Goal: Task Accomplishment & Management: Complete application form

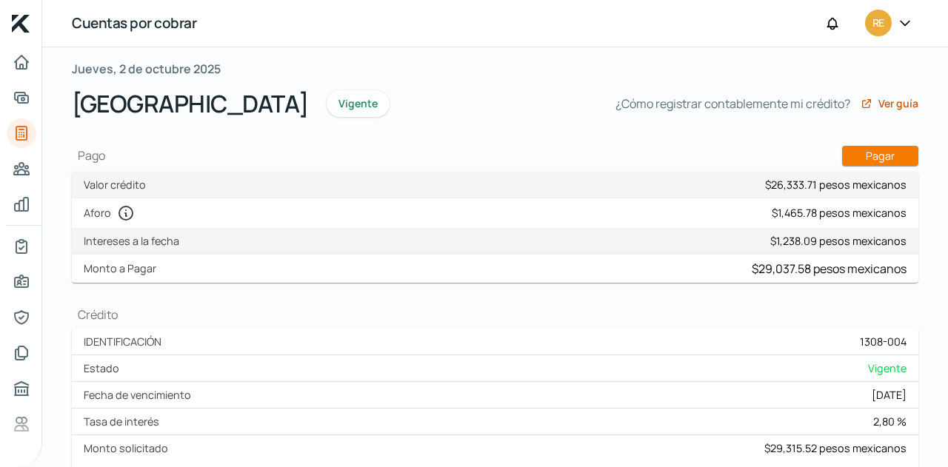
scroll to position [74, 0]
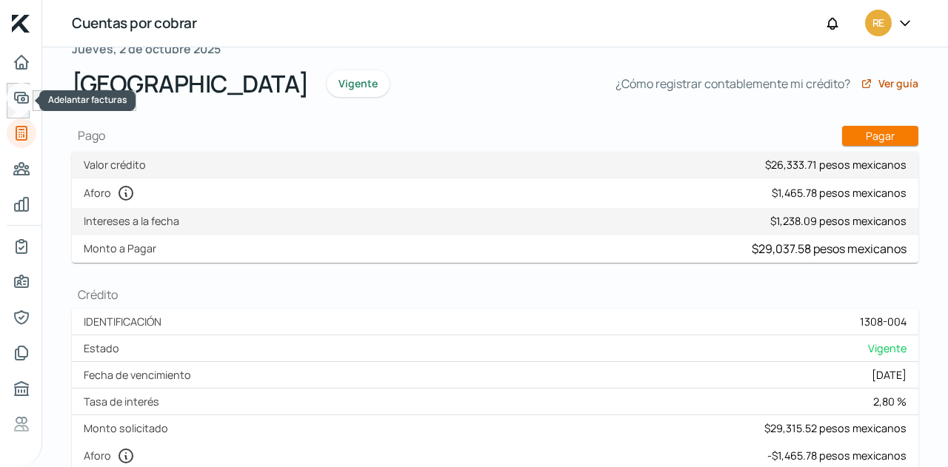
click at [26, 98] on icon "Adelantar facturas" at bounding box center [22, 98] width 18 height 18
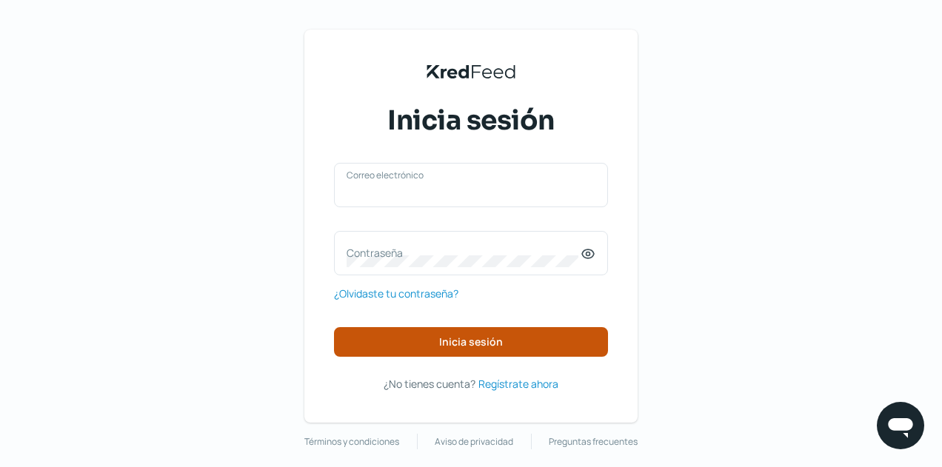
type input "direccion@reluxy.mx"
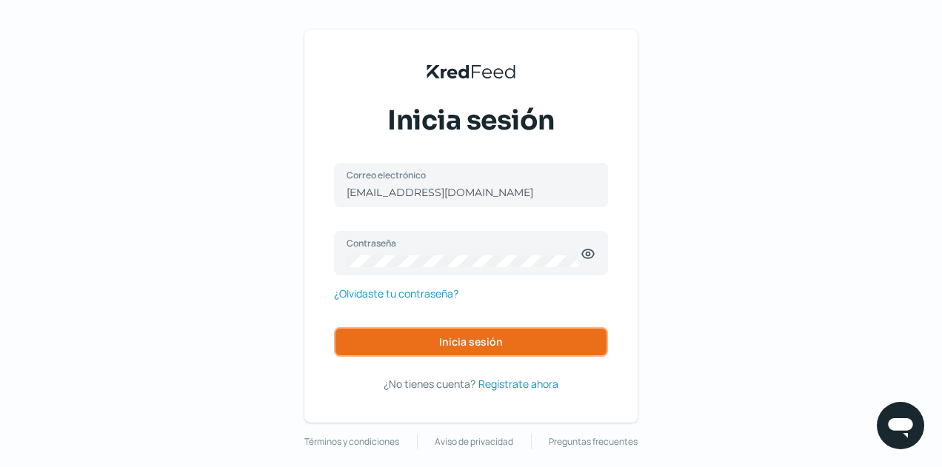
click at [444, 345] on span "Inicia sesión" at bounding box center [471, 342] width 64 height 10
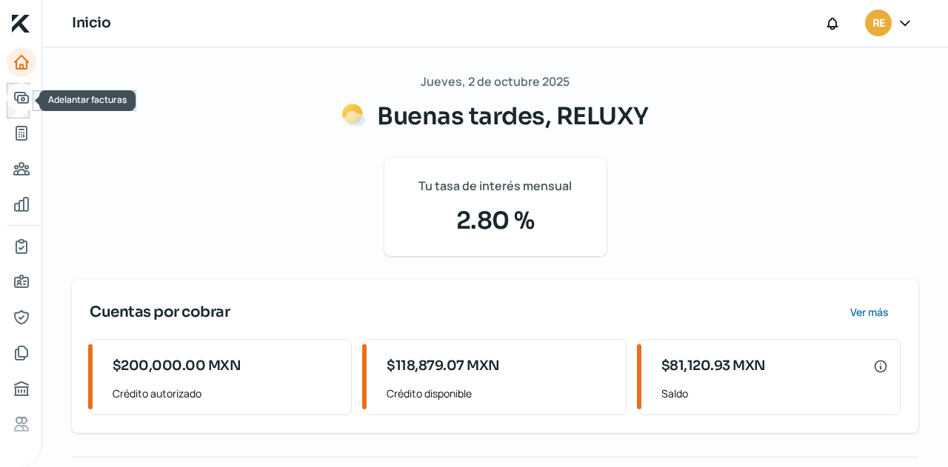
click at [21, 107] on link "Adelantar facturas" at bounding box center [22, 98] width 30 height 30
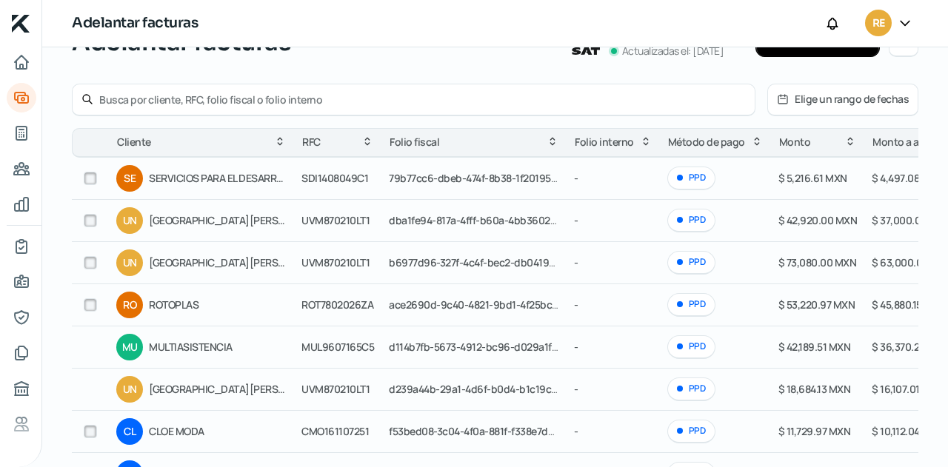
click at [87, 264] on input "checkbox" at bounding box center [90, 262] width 13 height 13
checkbox input "true"
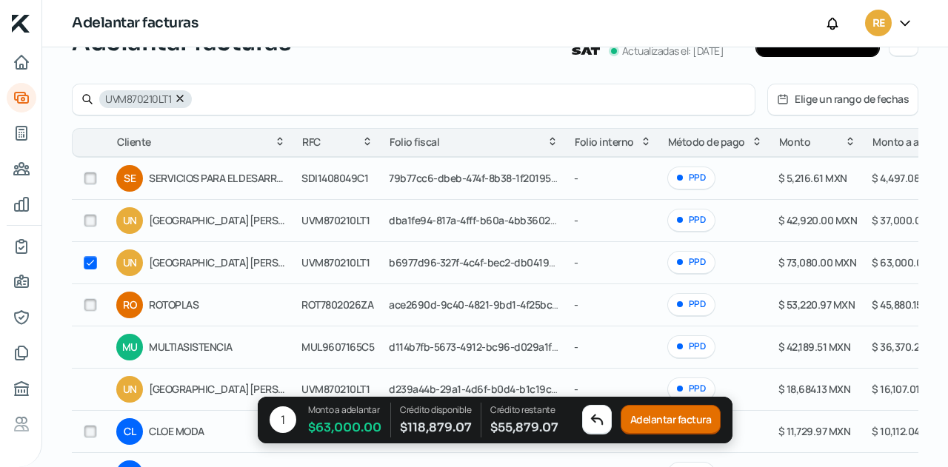
click at [647, 415] on button "Adelantar factura" at bounding box center [671, 421] width 101 height 30
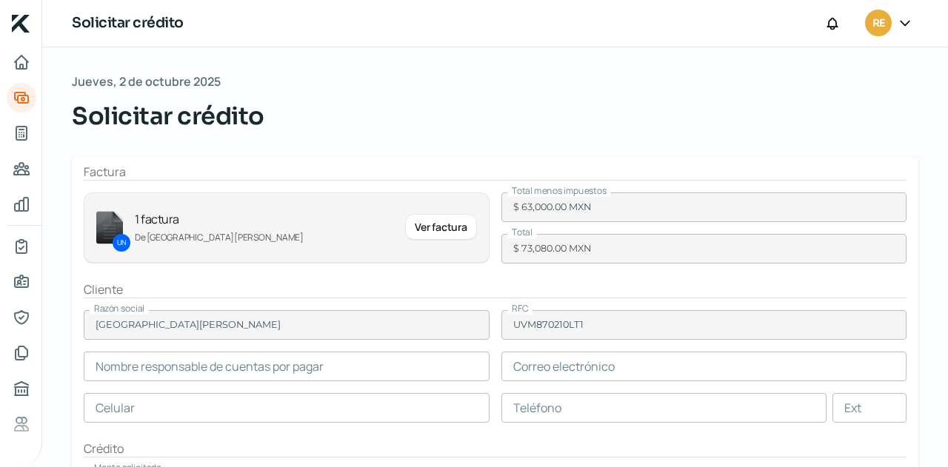
type input "Fernando Trigo"
type input "fernando.trigo@uvmnet.edu"
type input "33 - 1262 - 5870"
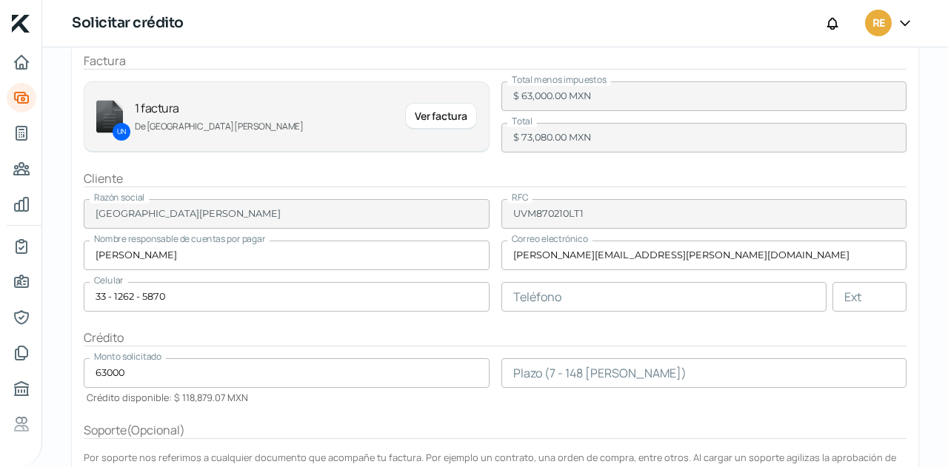
scroll to position [74, 0]
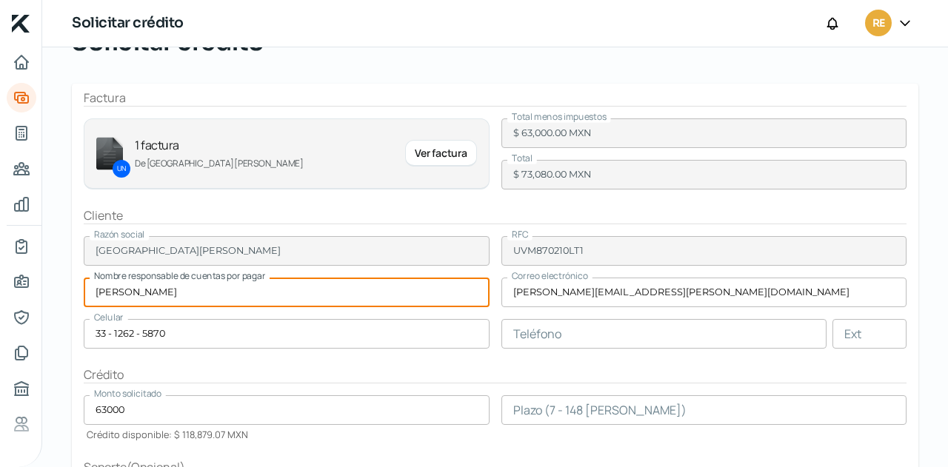
click at [198, 290] on input "Fernando Trigo" at bounding box center [287, 293] width 406 height 30
type input "F"
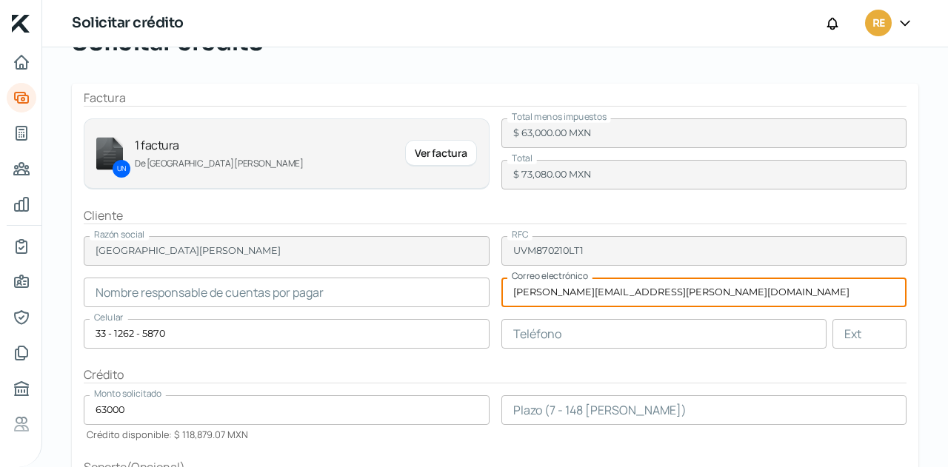
type input "K"
click at [201, 304] on input "text" at bounding box center [287, 293] width 406 height 30
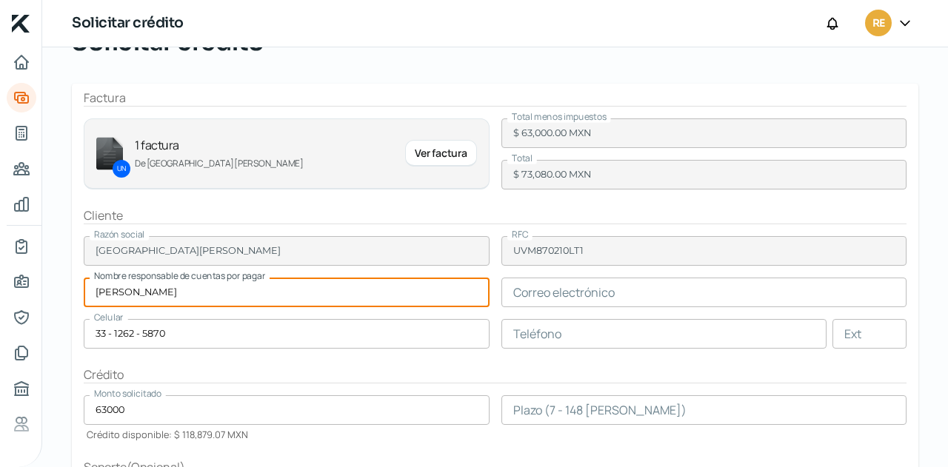
type input "Karla Segura"
click at [637, 284] on input "text" at bounding box center [704, 293] width 406 height 30
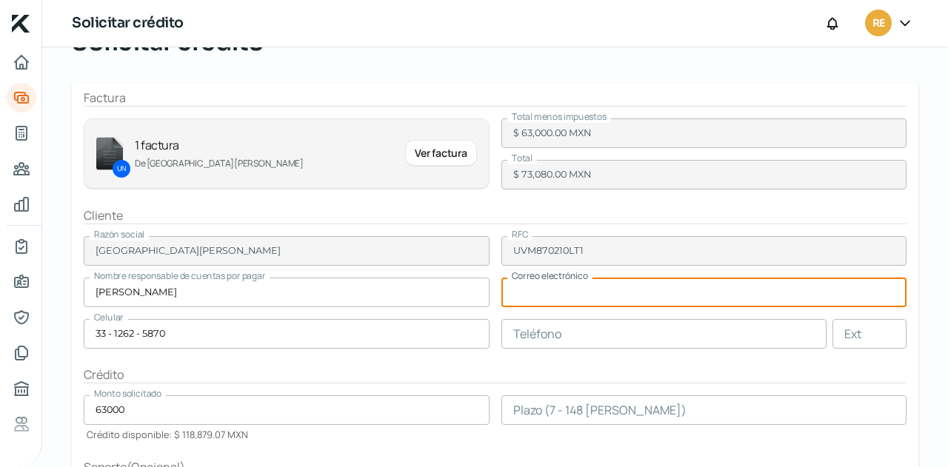
type input "karla.segura@uvmnet.edu"
click at [240, 340] on input "33 - 1262 - 5870" at bounding box center [287, 334] width 406 height 30
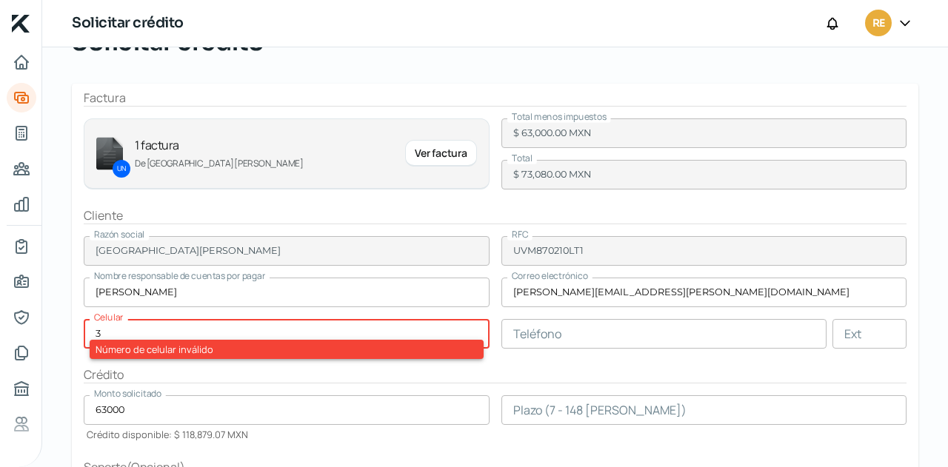
type input "33 - 1975 - 9619"
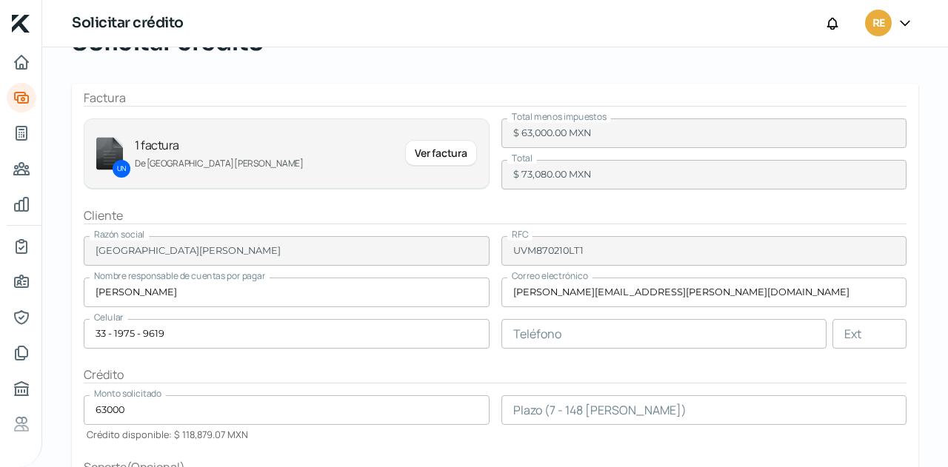
click at [349, 371] on div "Crédito" at bounding box center [495, 375] width 823 height 17
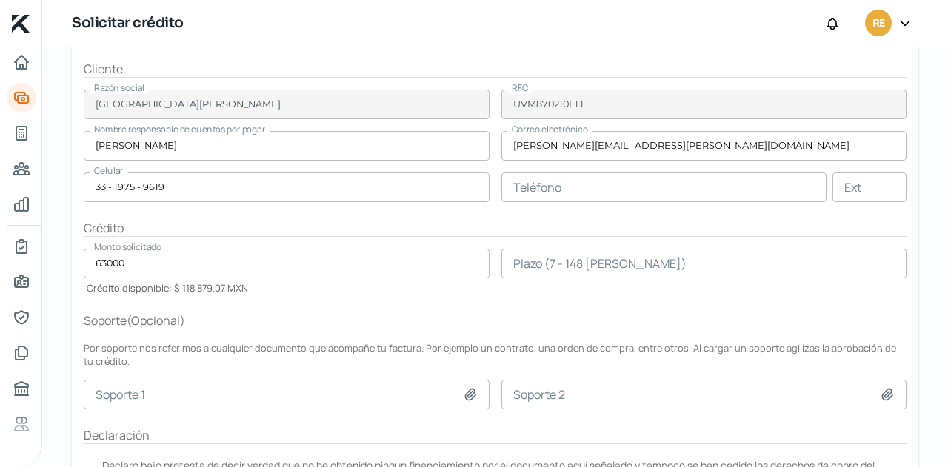
scroll to position [222, 0]
click at [514, 255] on input "number" at bounding box center [704, 262] width 406 height 30
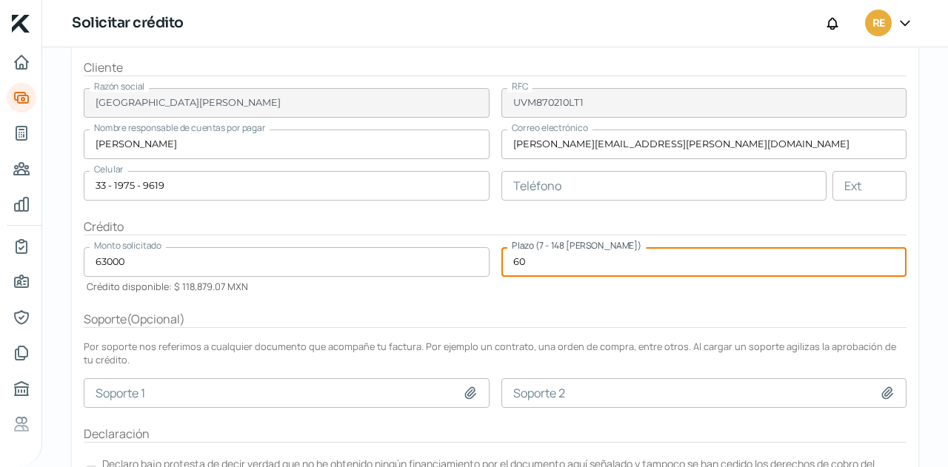
type input "60"
click at [515, 312] on div "Soporte ( Opcional )" at bounding box center [495, 319] width 823 height 17
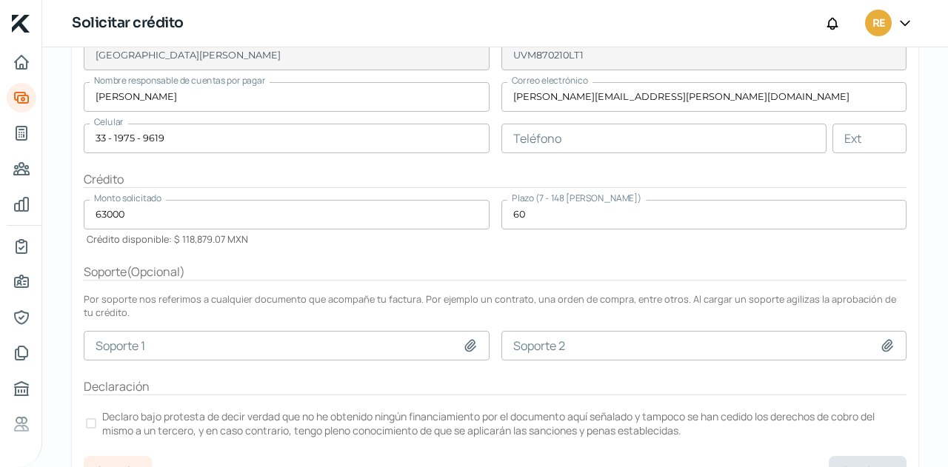
scroll to position [293, 0]
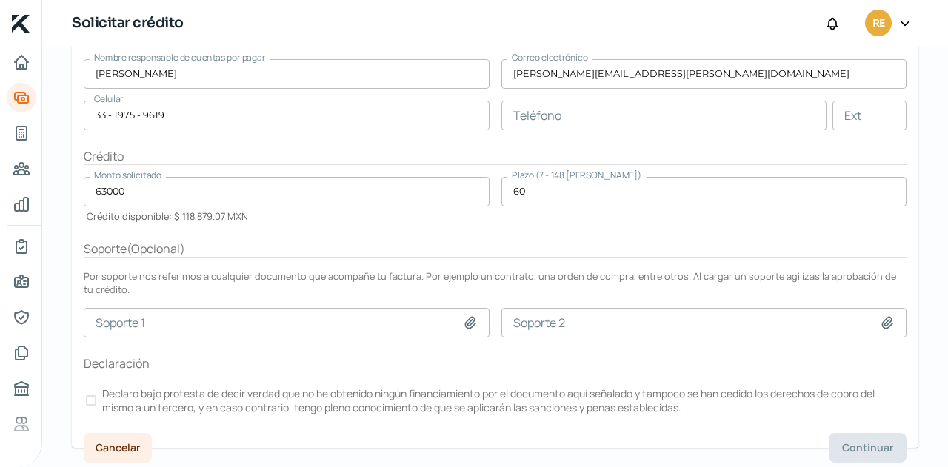
click at [94, 391] on label "Declaro bajo protesta de decir verdad que no he obtenido ningún financiamiento …" at bounding box center [495, 400] width 823 height 33
click at [858, 443] on span "Continuar" at bounding box center [867, 448] width 51 height 10
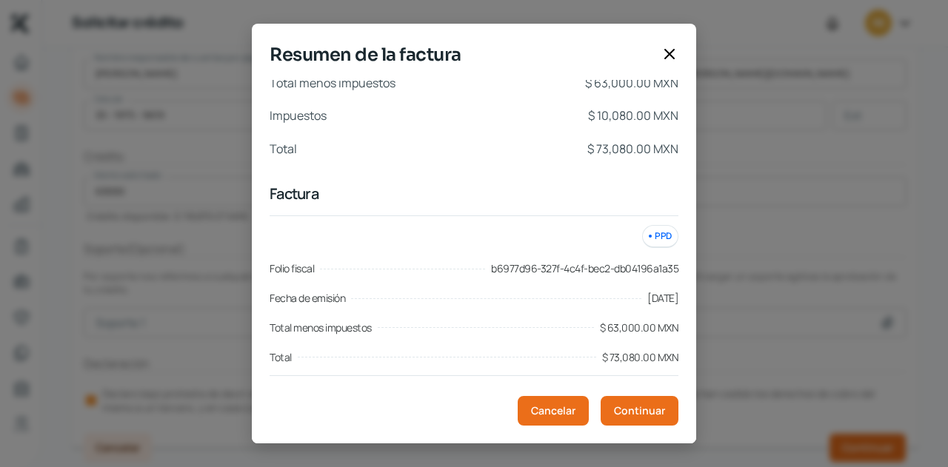
scroll to position [8, 0]
click at [634, 406] on span "Continuar" at bounding box center [639, 411] width 51 height 10
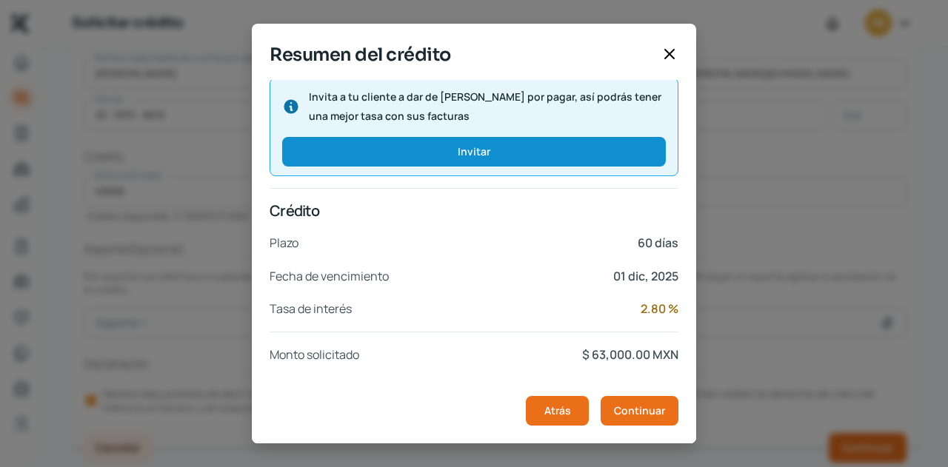
scroll to position [323, 0]
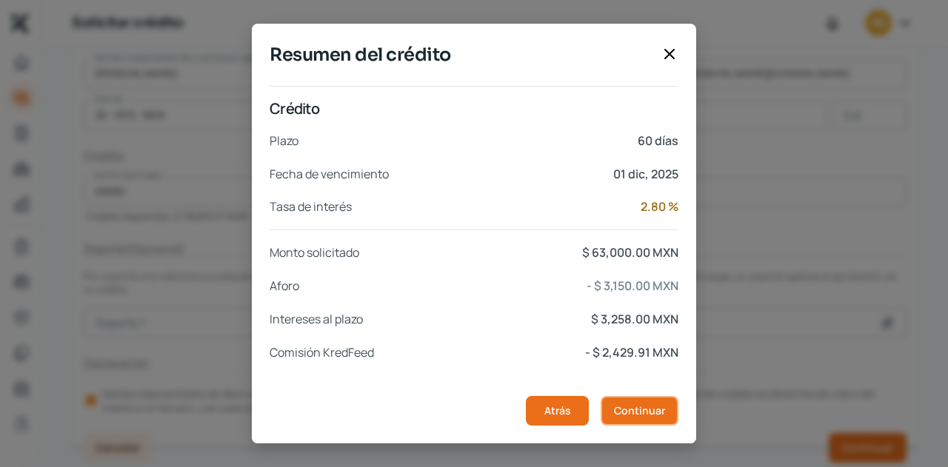
click at [615, 415] on span "Continuar" at bounding box center [639, 411] width 51 height 10
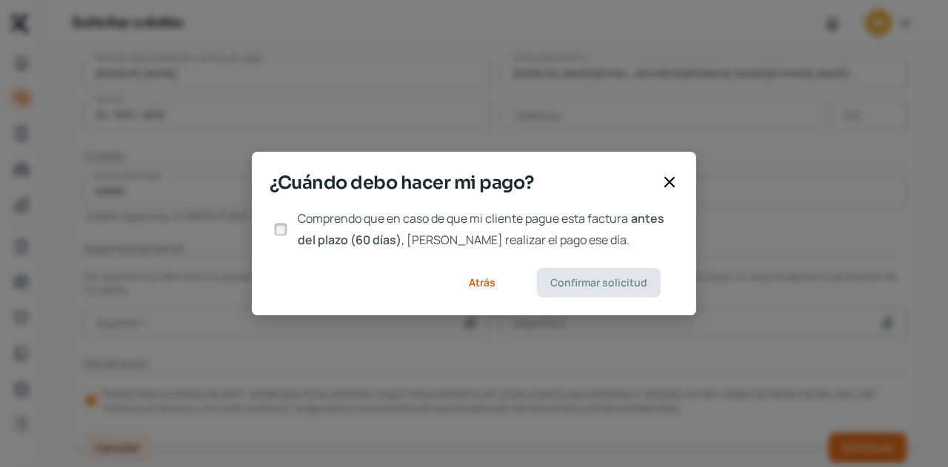
scroll to position [0, 0]
click at [283, 232] on input "Comprendo que en caso de que mi cliente pague esta factura antes del plazo (60 …" at bounding box center [280, 229] width 13 height 13
checkbox input "true"
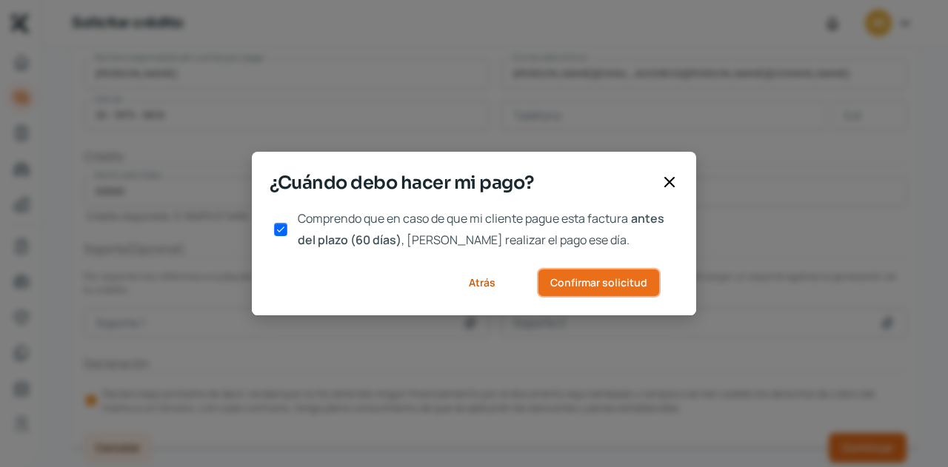
click at [585, 275] on button "Confirmar solicitud" at bounding box center [599, 283] width 124 height 30
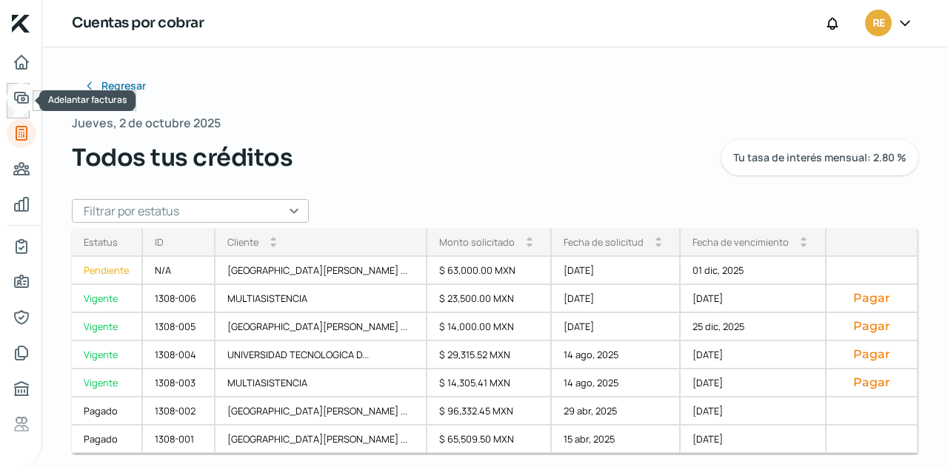
click at [24, 94] on icon "Adelantar facturas" at bounding box center [21, 98] width 13 height 10
